Goal: Task Accomplishment & Management: Use online tool/utility

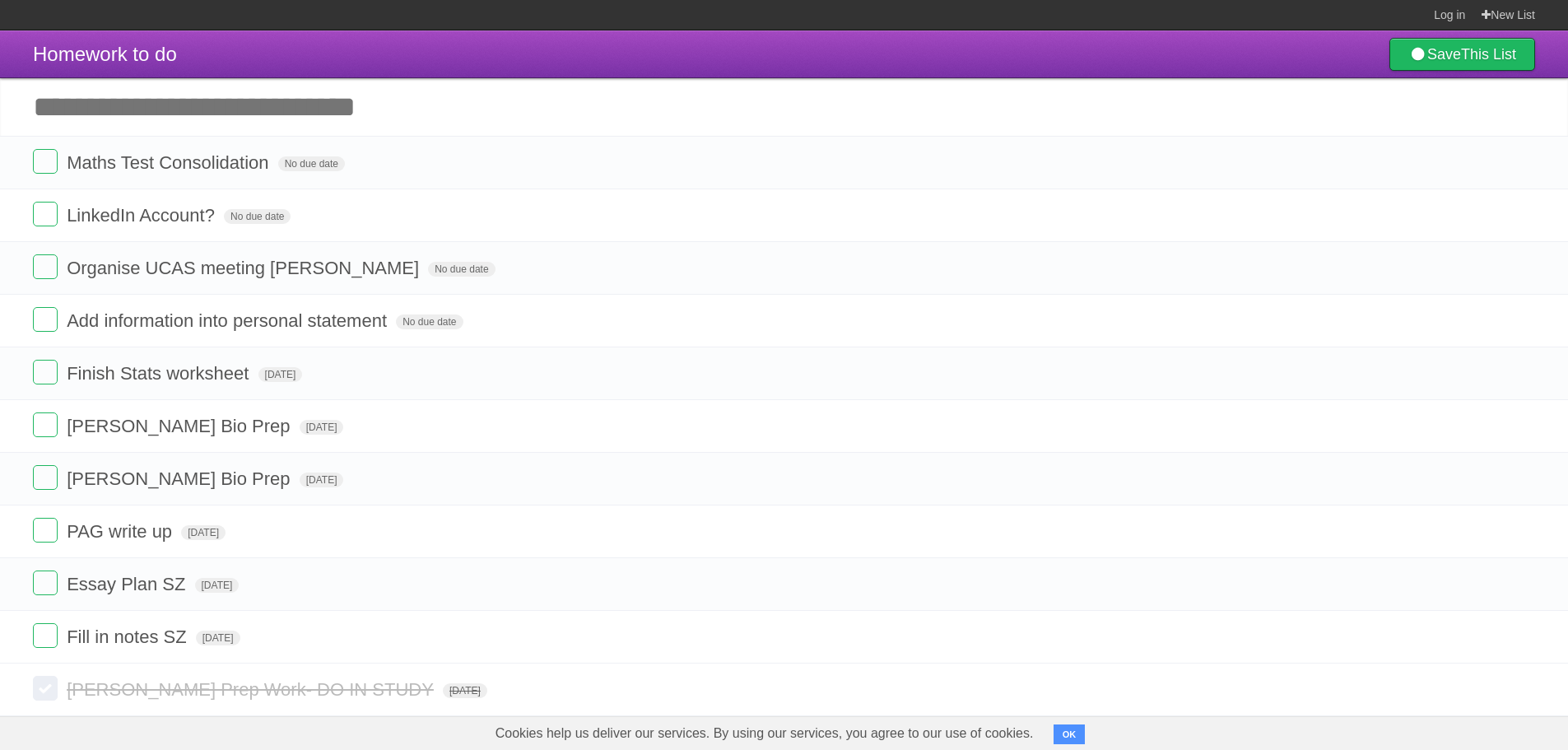
scroll to position [1, 0]
click at [185, 118] on input "Add another task" at bounding box center [784, 106] width 1568 height 58
paste input "**********"
type input "**********"
click input "*********" at bounding box center [0, 0] width 0 height 0
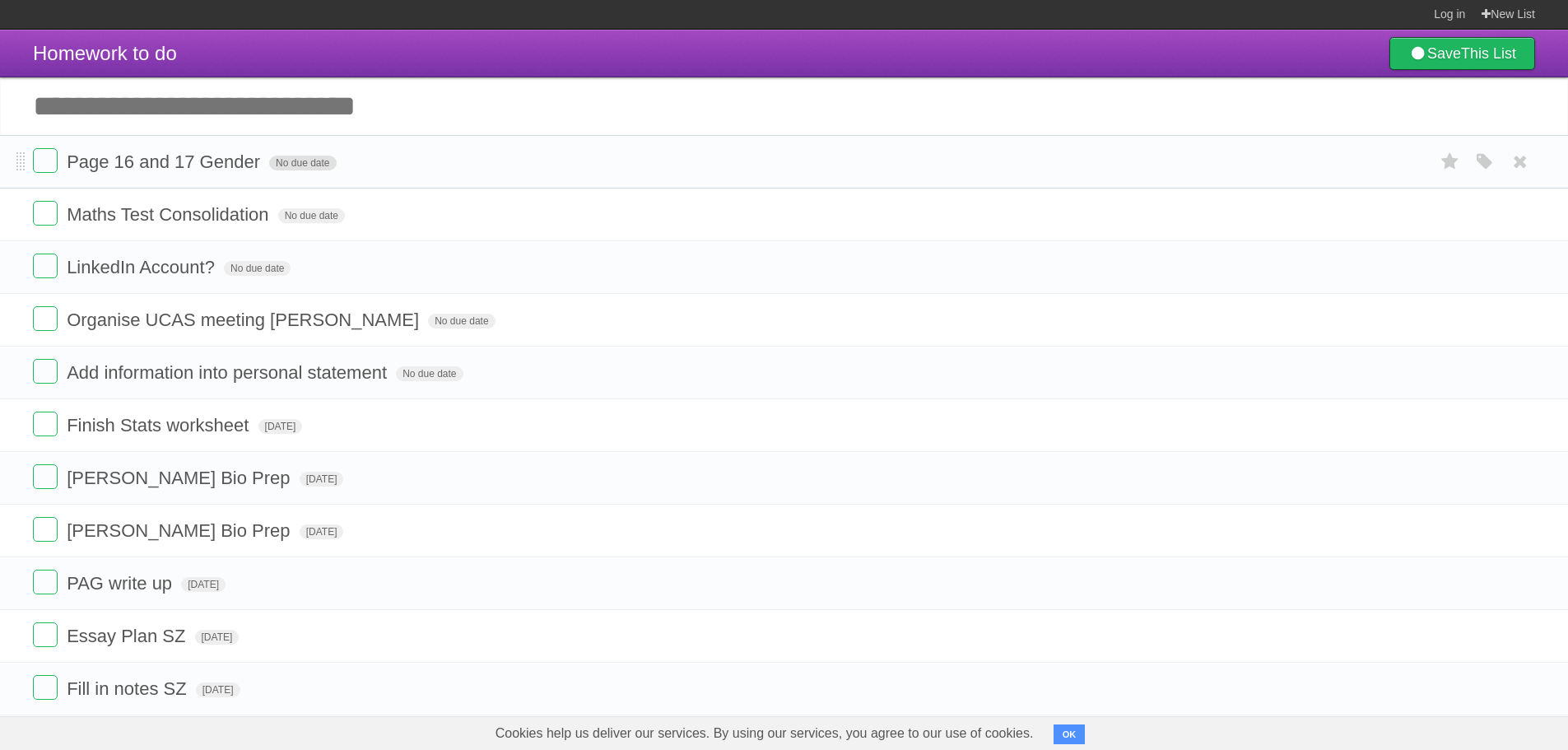
click at [290, 165] on span "No due date" at bounding box center [302, 163] width 66 height 15
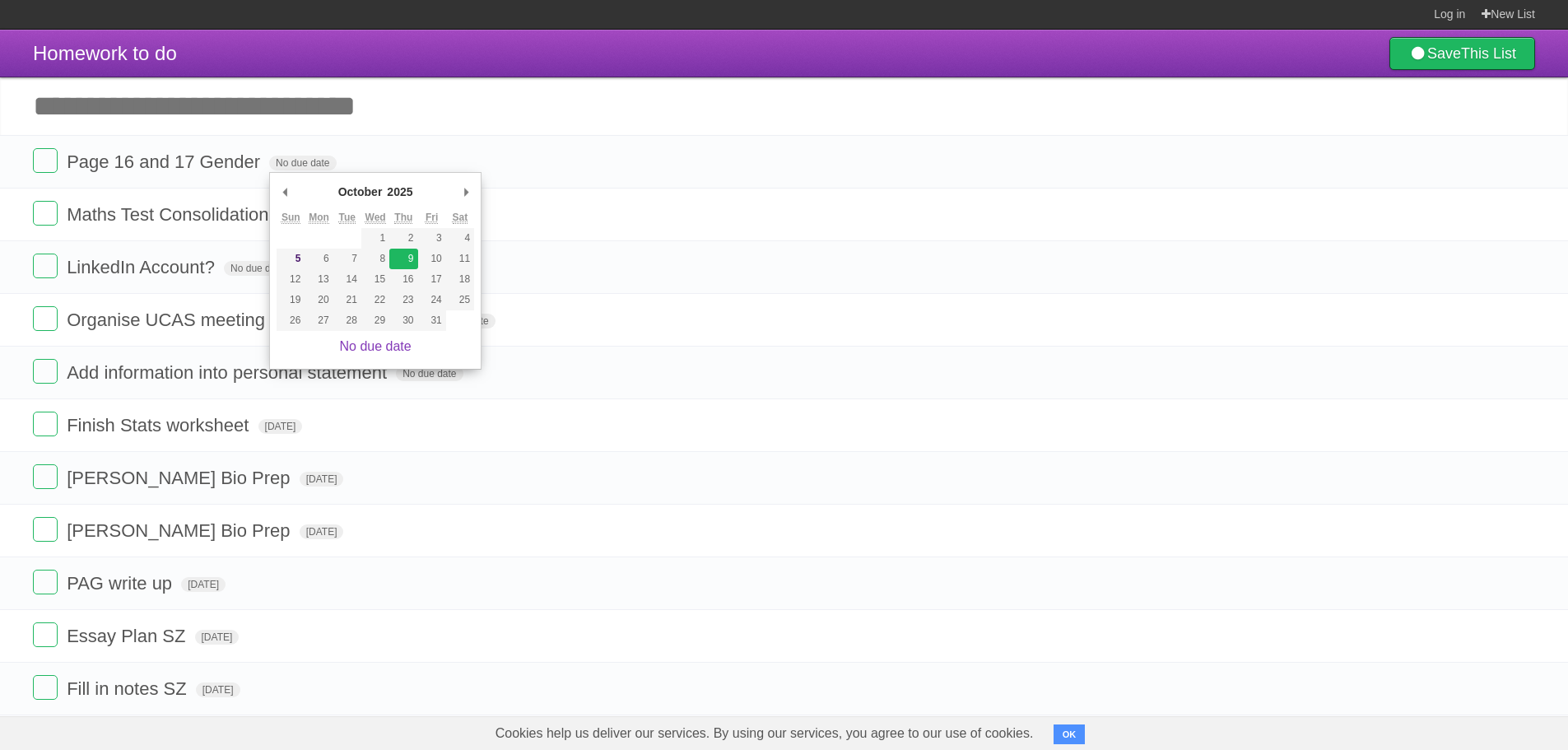
type span "[DATE]"
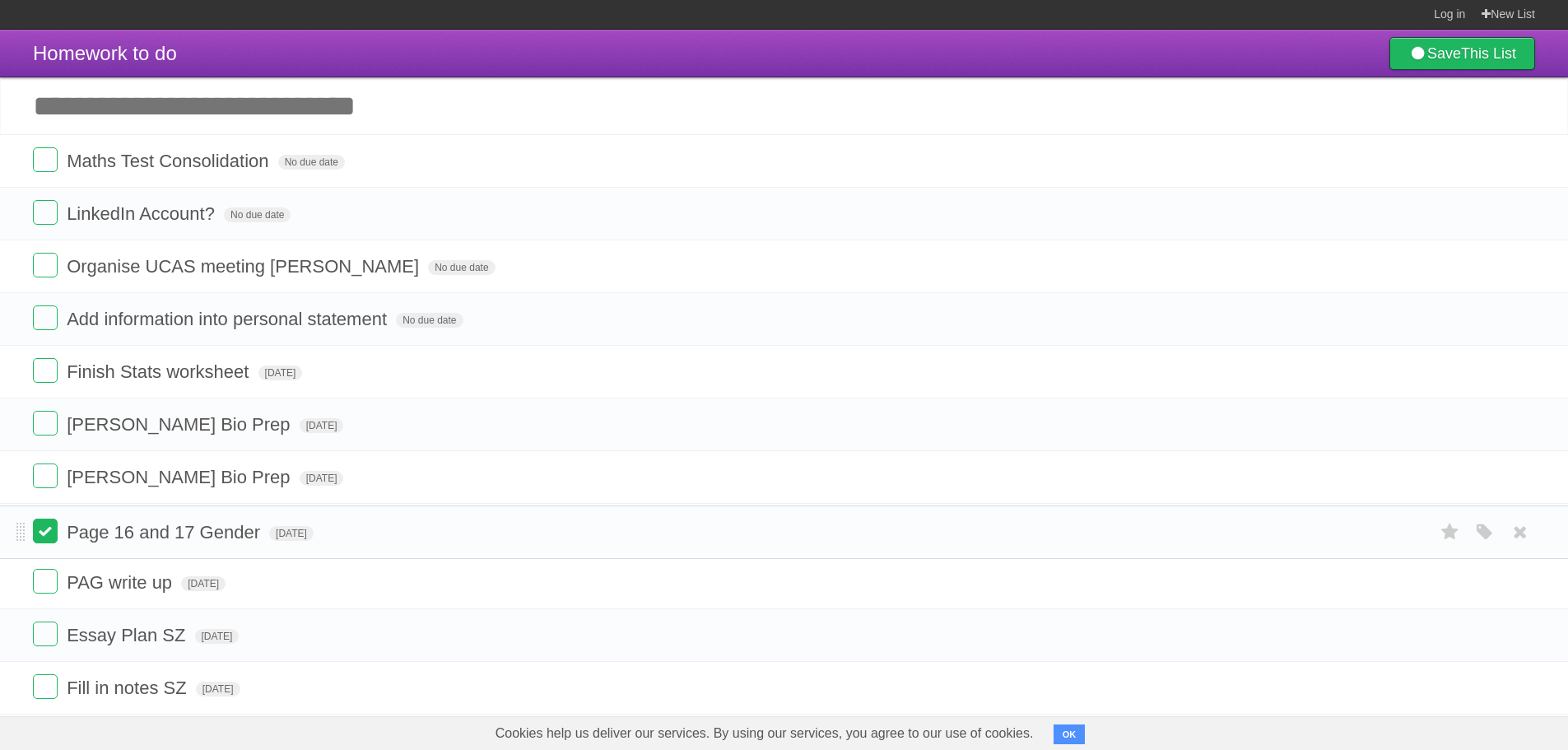
drag, startPoint x: 18, startPoint y: 160, endPoint x: 33, endPoint y: 529, distance: 369.3
click at [45, 378] on label at bounding box center [45, 371] width 25 height 25
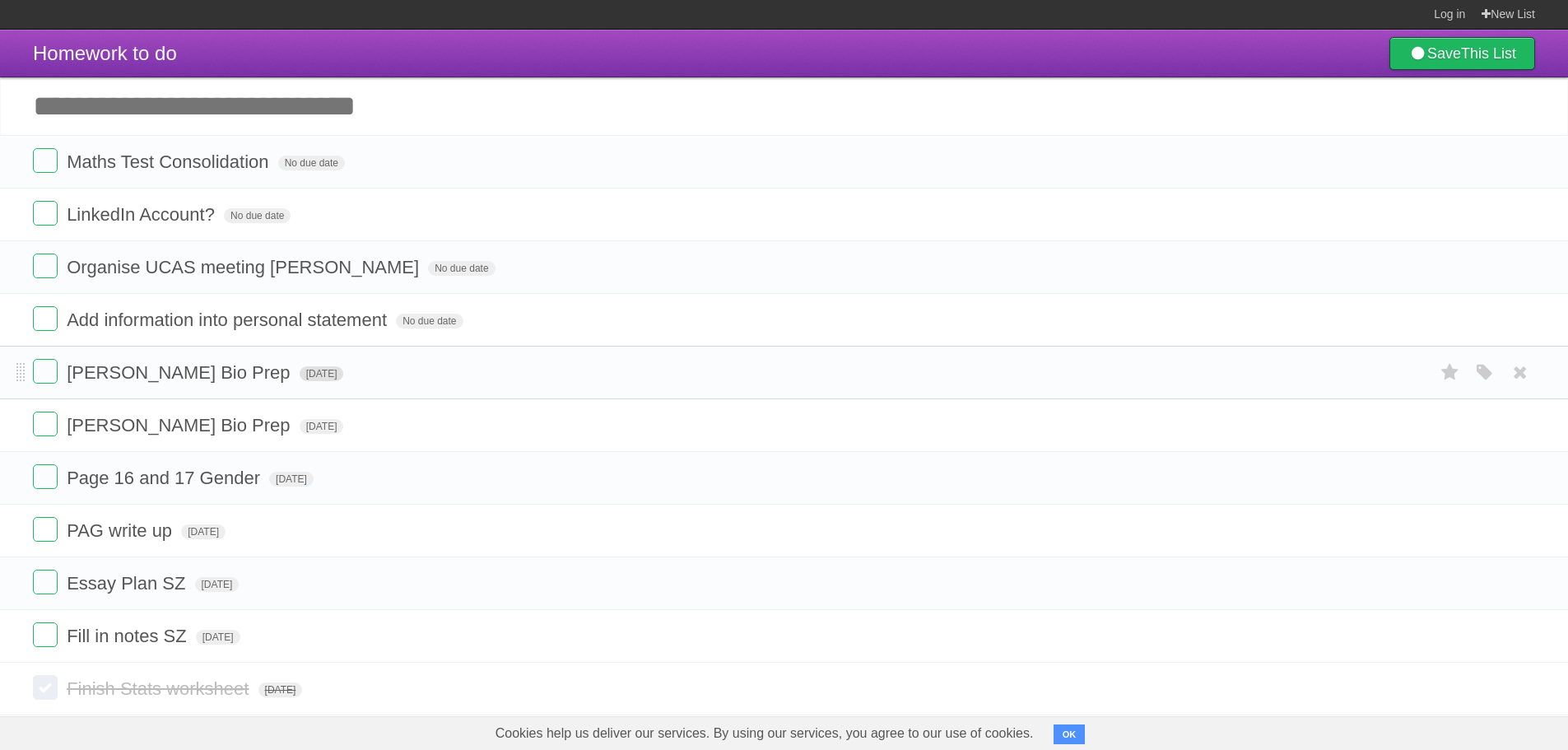
click at [299, 376] on span "[DATE]" at bounding box center [321, 374] width 45 height 15
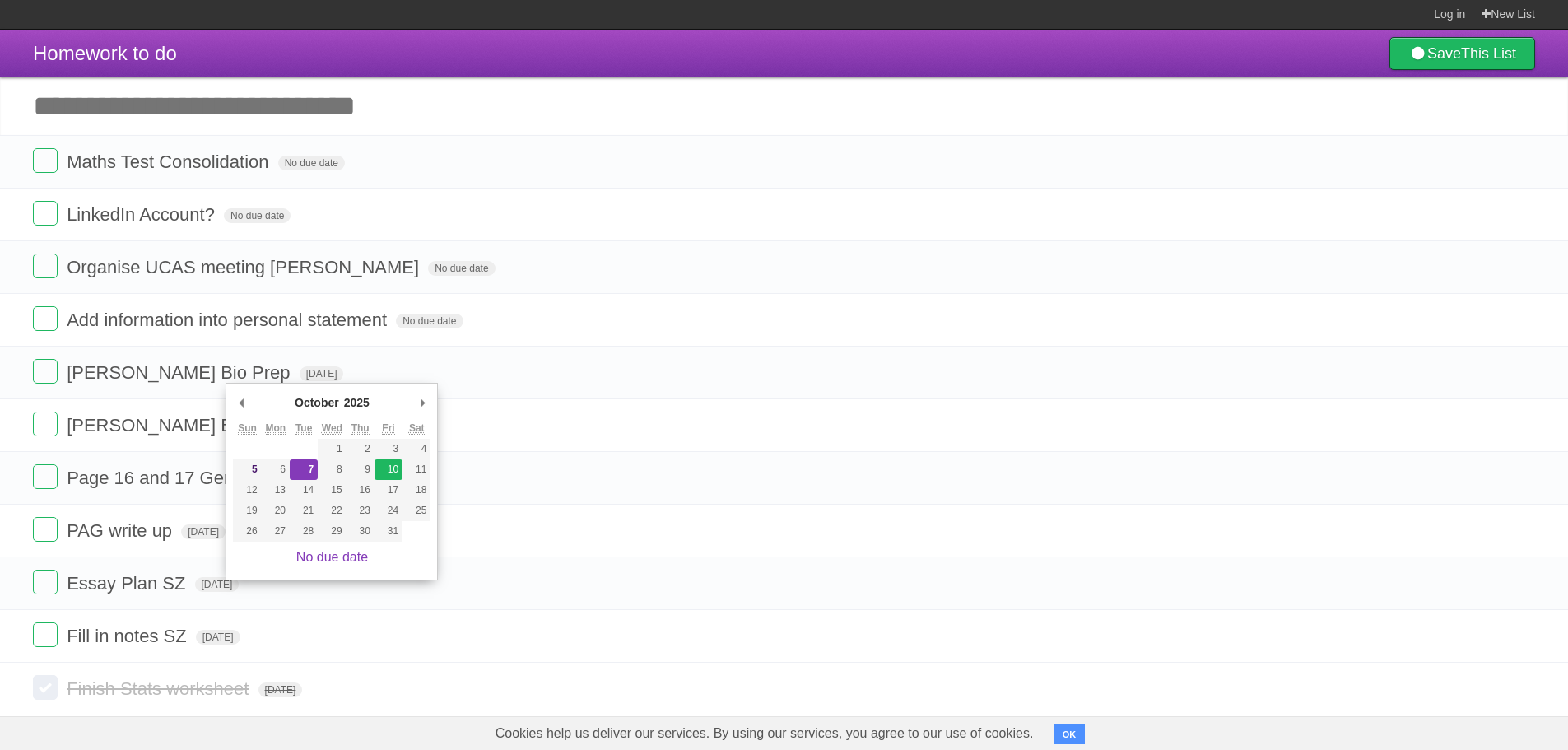
type span "[DATE]"
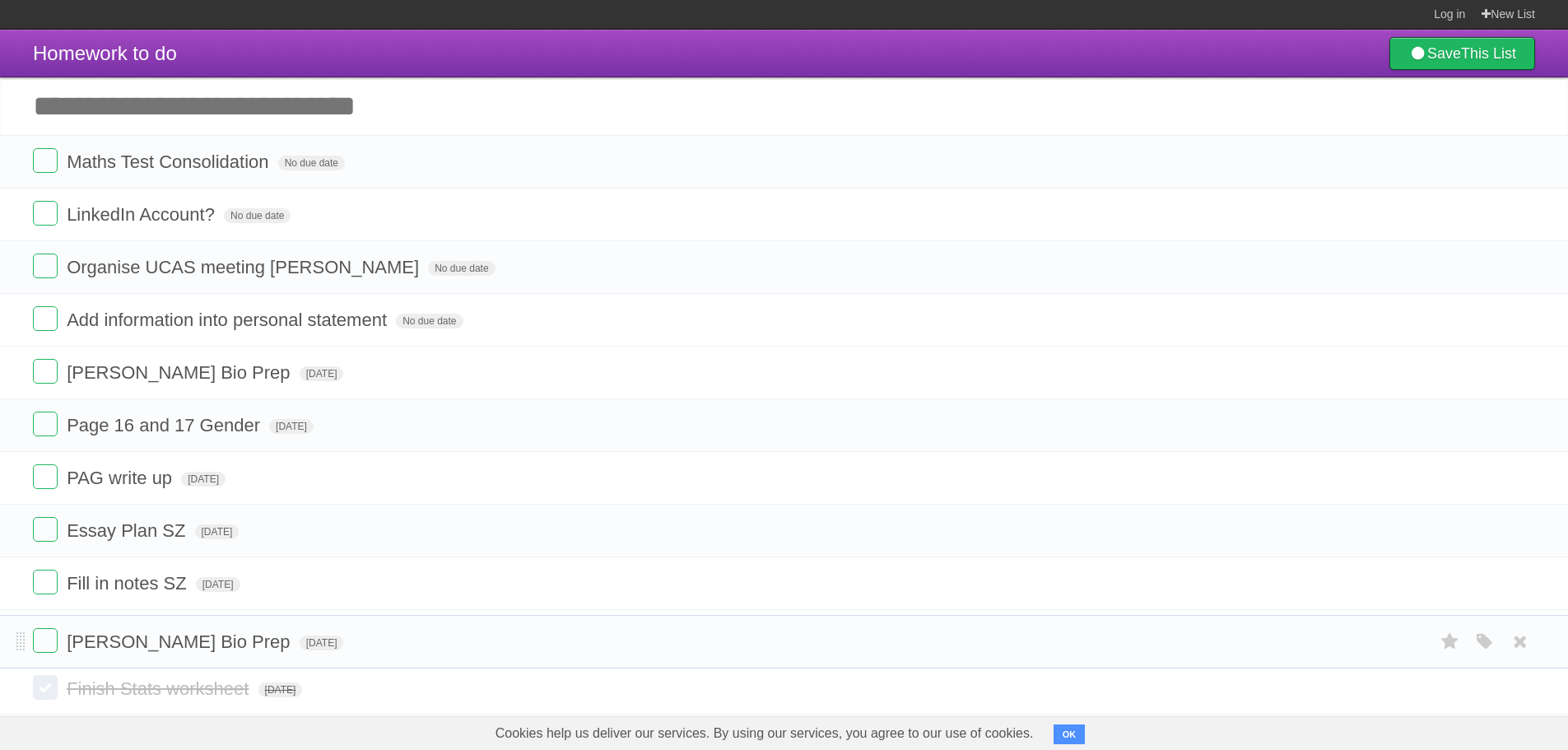
drag, startPoint x: 20, startPoint y: 376, endPoint x: 15, endPoint y: 643, distance: 267.0
click at [299, 375] on span "[DATE]" at bounding box center [321, 374] width 45 height 15
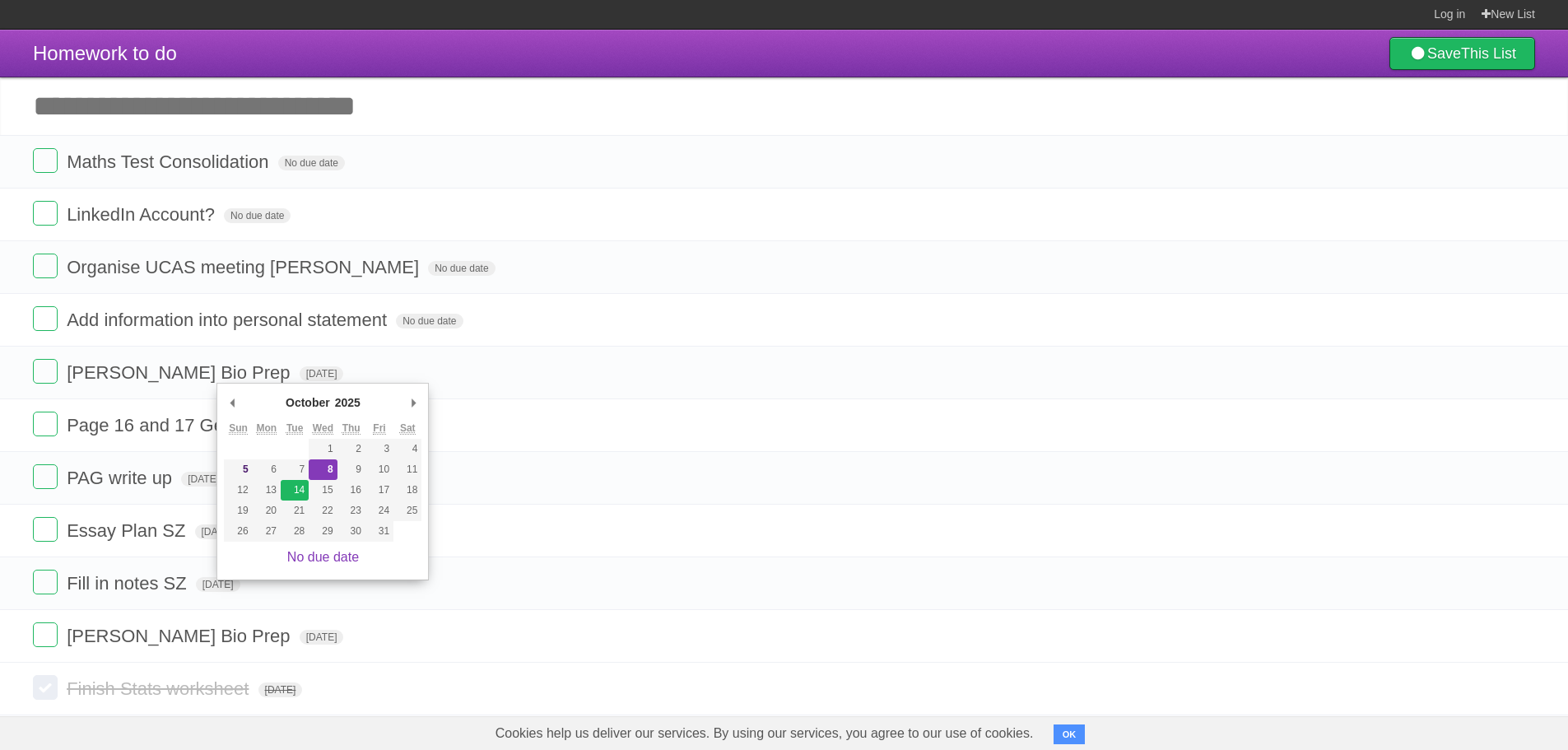
type span "[DATE]"
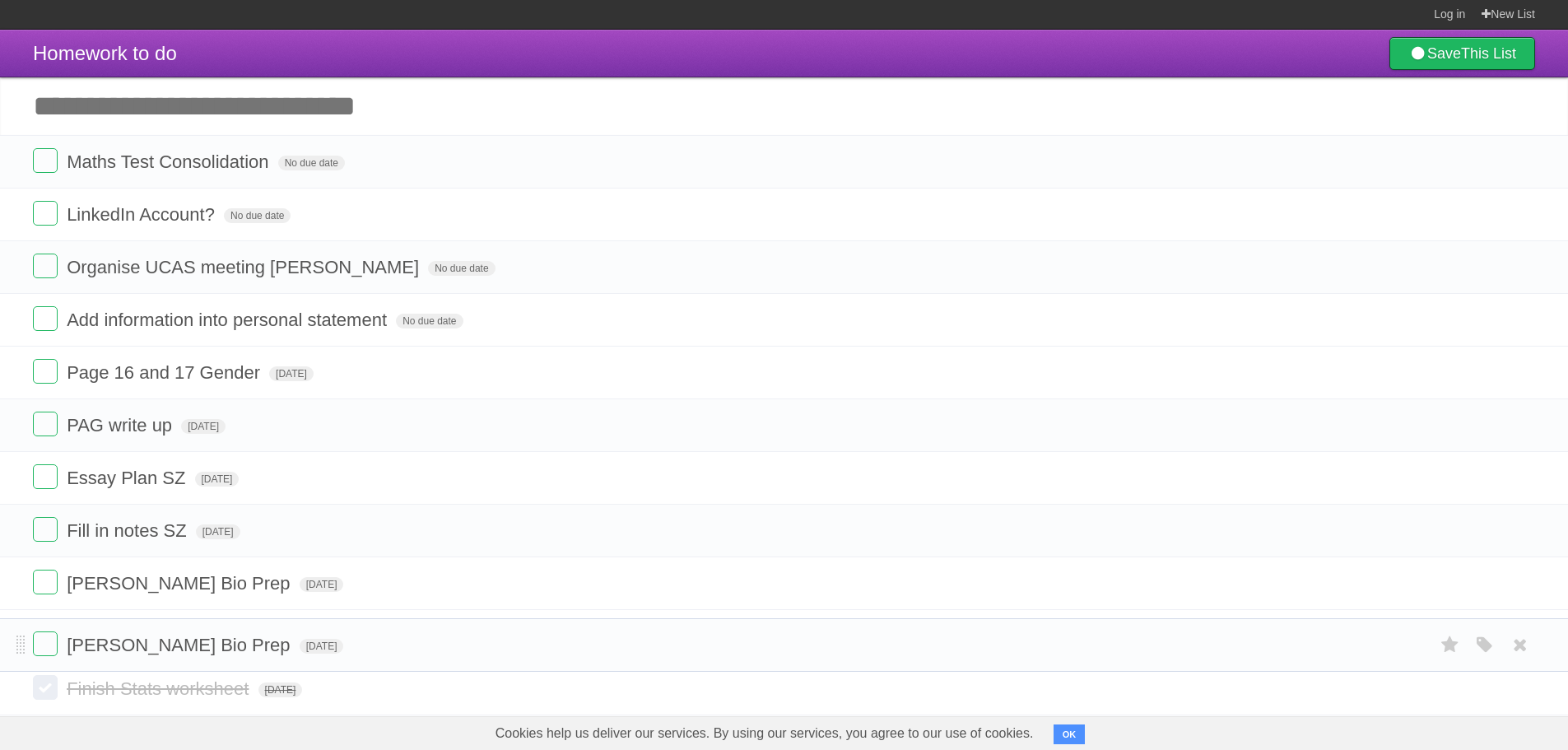
drag, startPoint x: 21, startPoint y: 376, endPoint x: 27, endPoint y: 652, distance: 276.1
click at [225, 430] on span "[DATE]" at bounding box center [203, 426] width 45 height 15
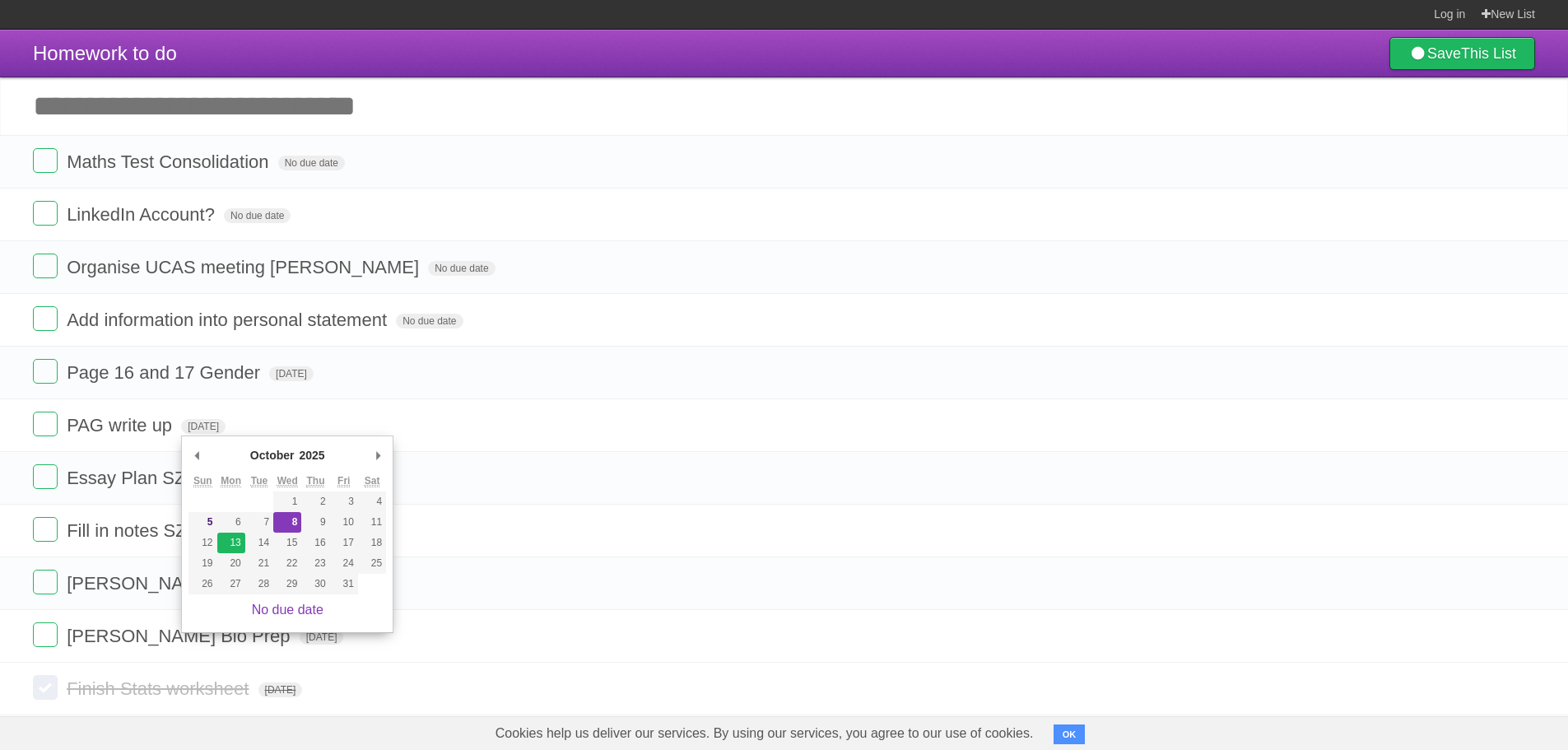
type span "[DATE]"
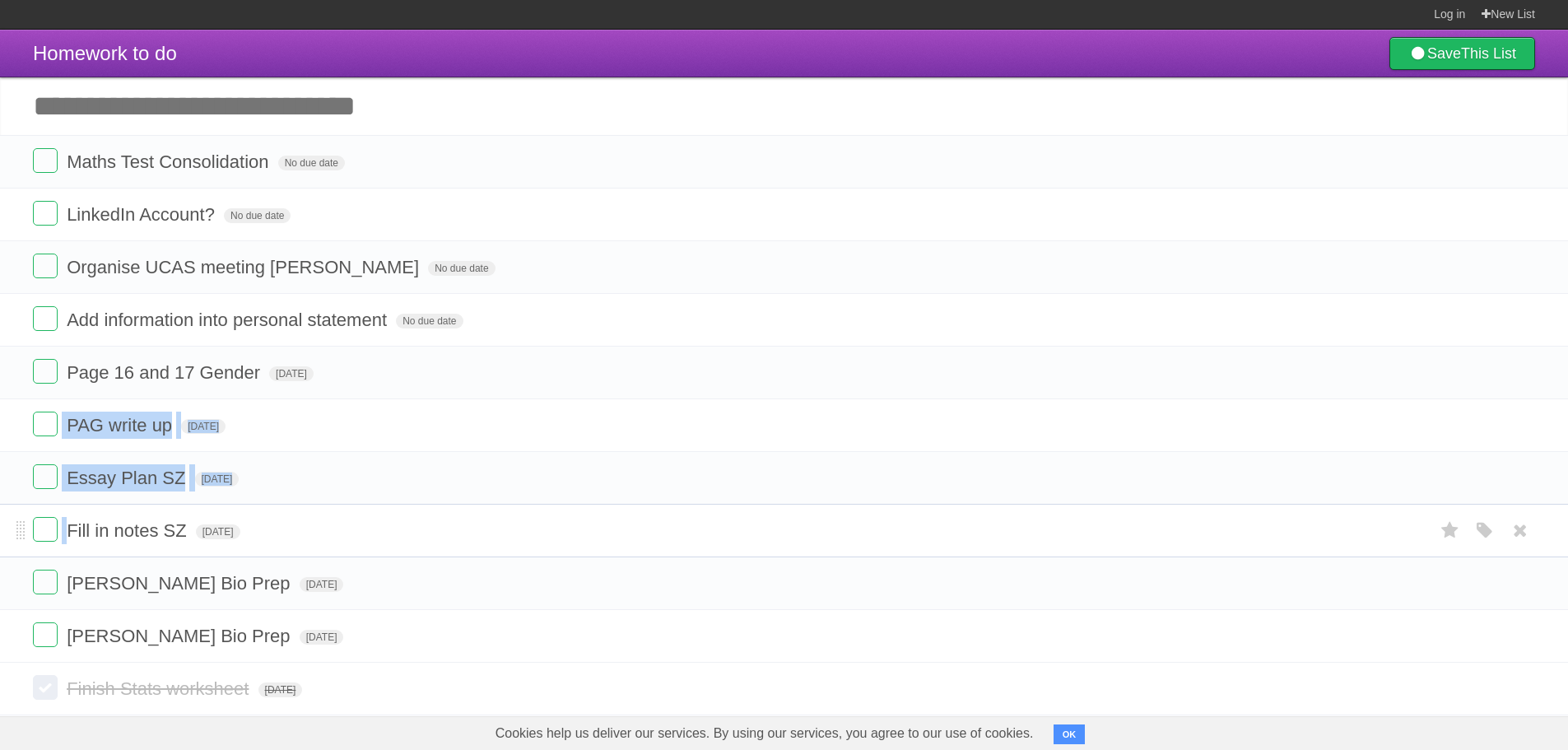
drag, startPoint x: 16, startPoint y: 428, endPoint x: 42, endPoint y: 554, distance: 128.7
click at [42, 554] on ul "Maths Test Consolidation No due date White Red Blue Green Purple Orange LinkedI…" at bounding box center [784, 399] width 1568 height 527
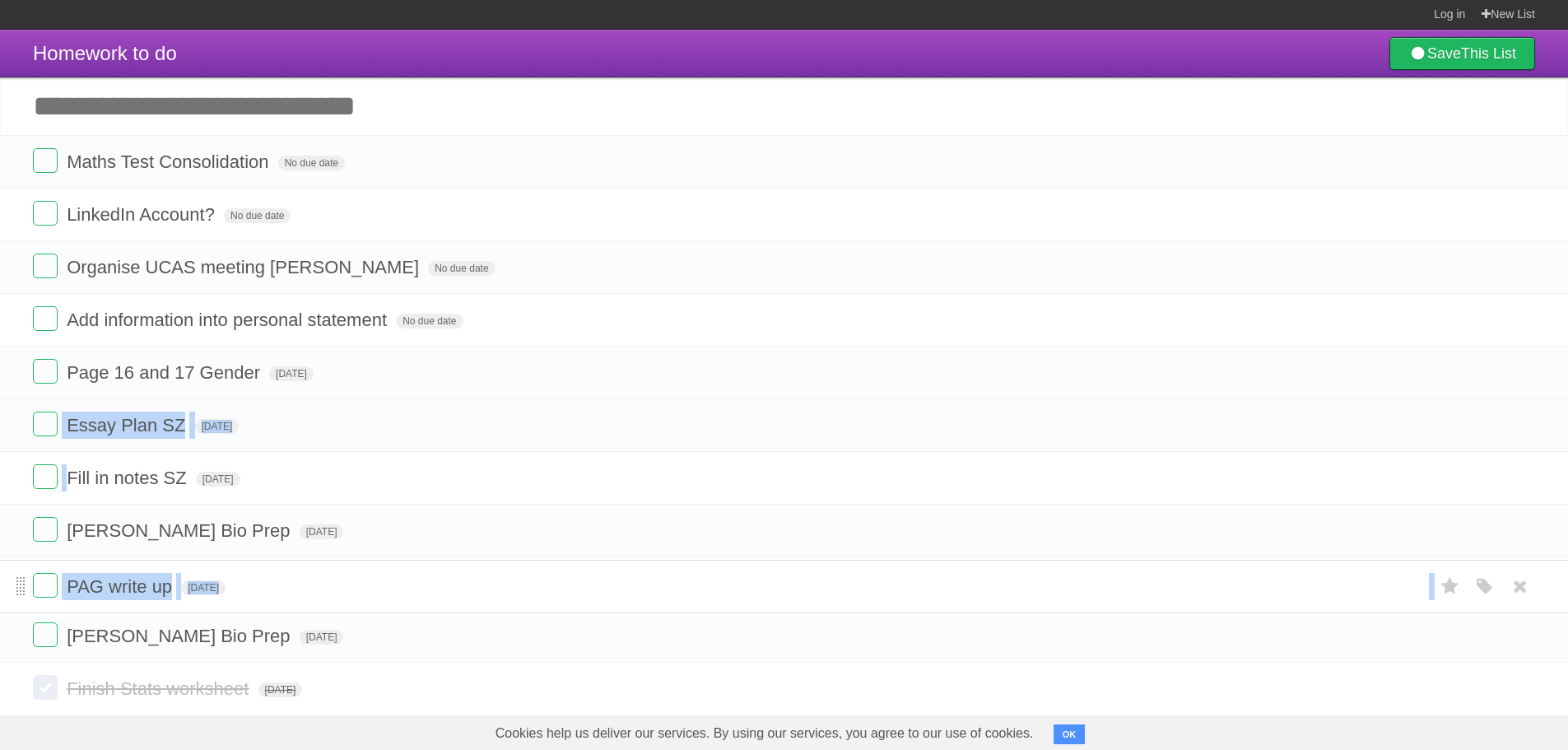
drag, startPoint x: 22, startPoint y: 430, endPoint x: 17, endPoint y: 594, distance: 164.1
click at [405, 65] on header "Homework to do Save This List" at bounding box center [784, 53] width 1568 height 47
drag, startPoint x: 15, startPoint y: 377, endPoint x: 28, endPoint y: 469, distance: 92.9
click at [28, 469] on ul "Maths Test Consolidation No due date White Red Blue Green Purple Orange LinkedI…" at bounding box center [784, 399] width 1568 height 527
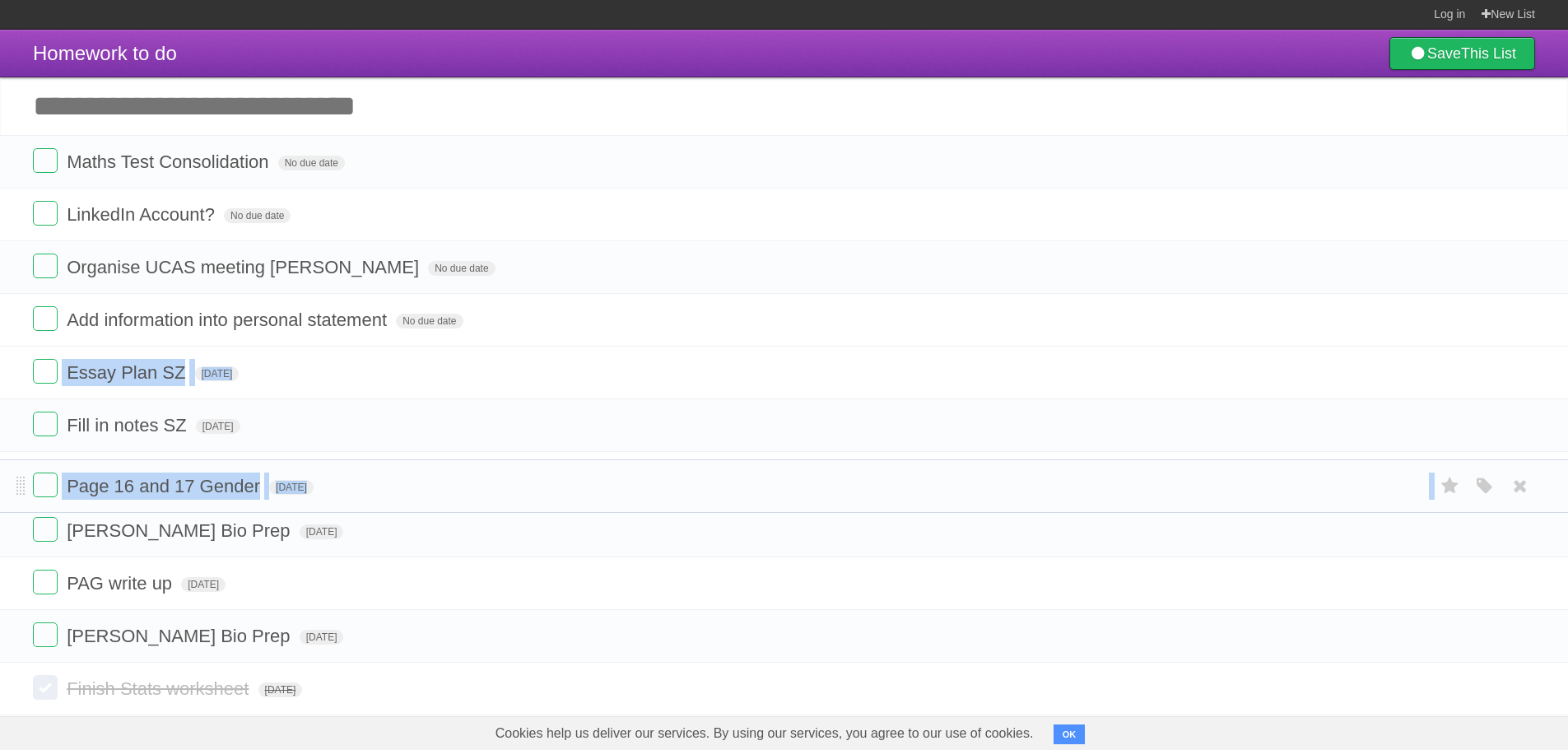
drag, startPoint x: 22, startPoint y: 373, endPoint x: 27, endPoint y: 491, distance: 118.1
click at [426, 65] on header "Homework to do Save This List" at bounding box center [784, 53] width 1568 height 47
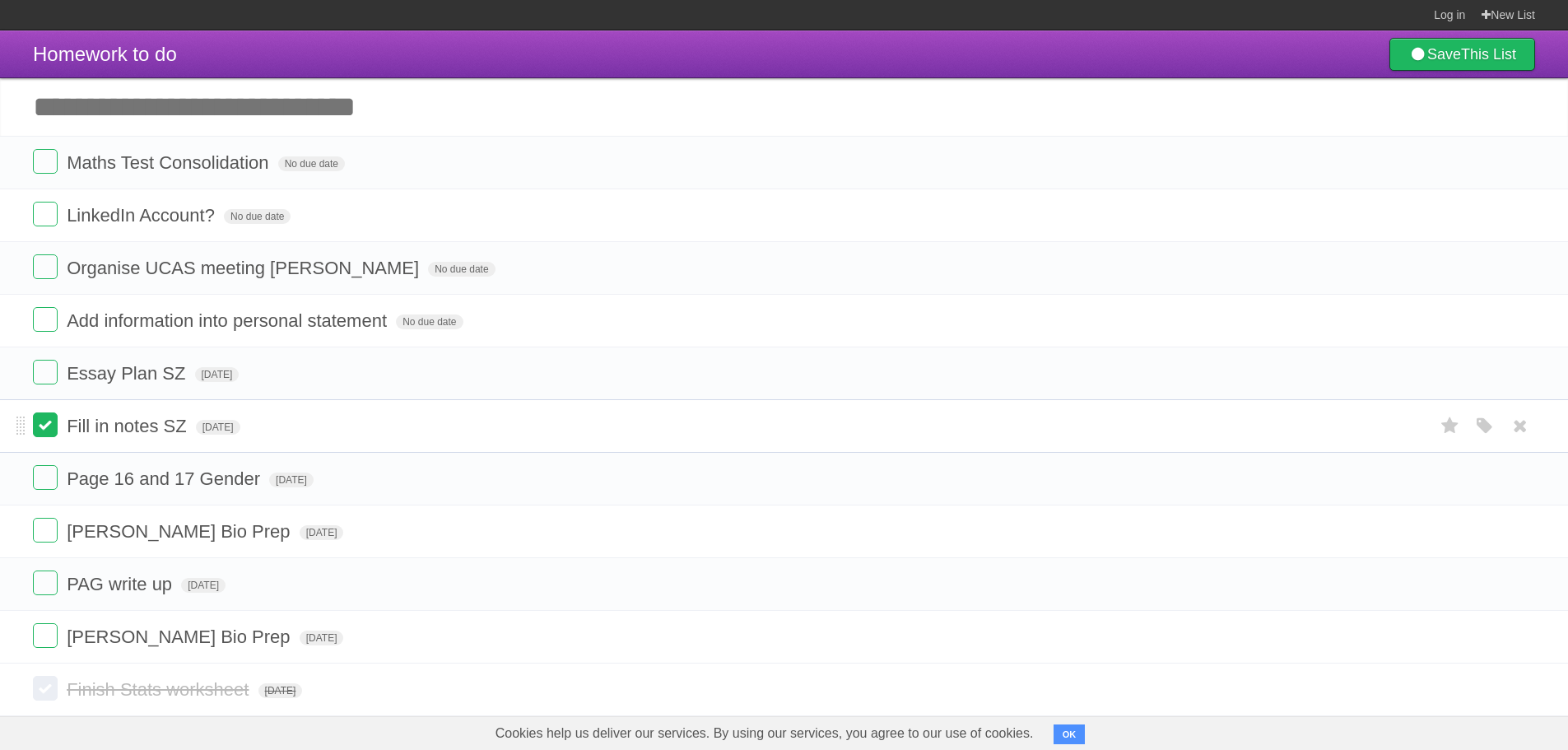
click at [46, 430] on label at bounding box center [45, 424] width 25 height 25
